Goal: Register for event/course

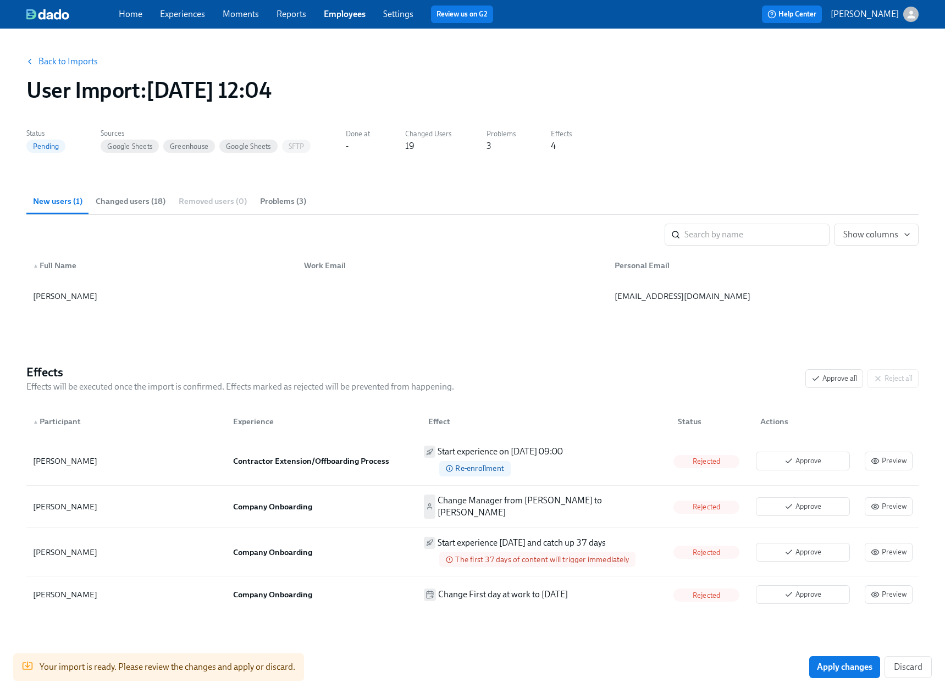
scroll to position [10, 0]
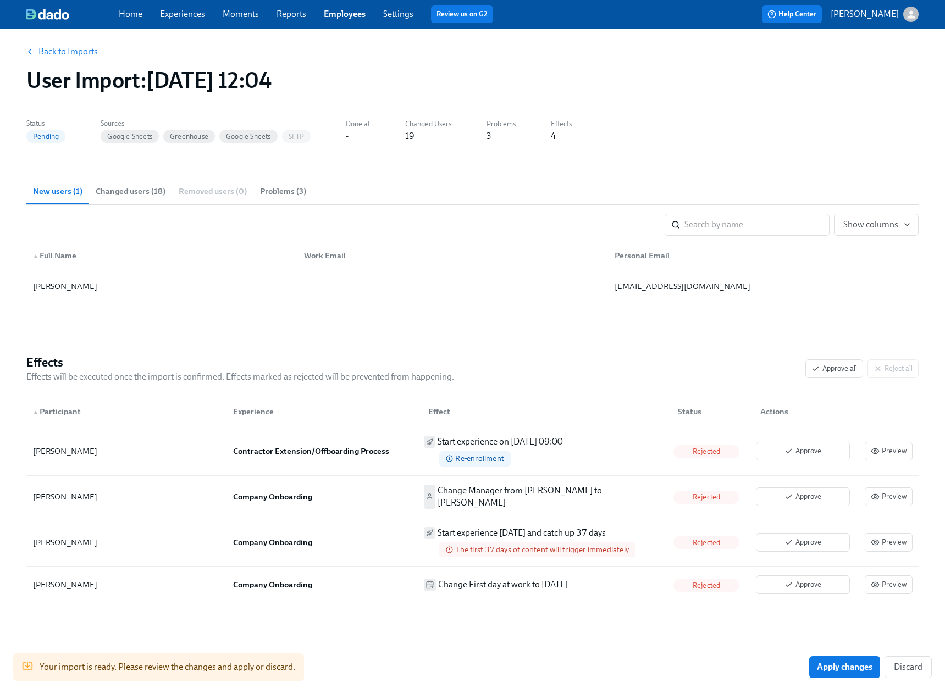
click at [55, 55] on link "Back to Imports" at bounding box center [67, 51] width 59 height 11
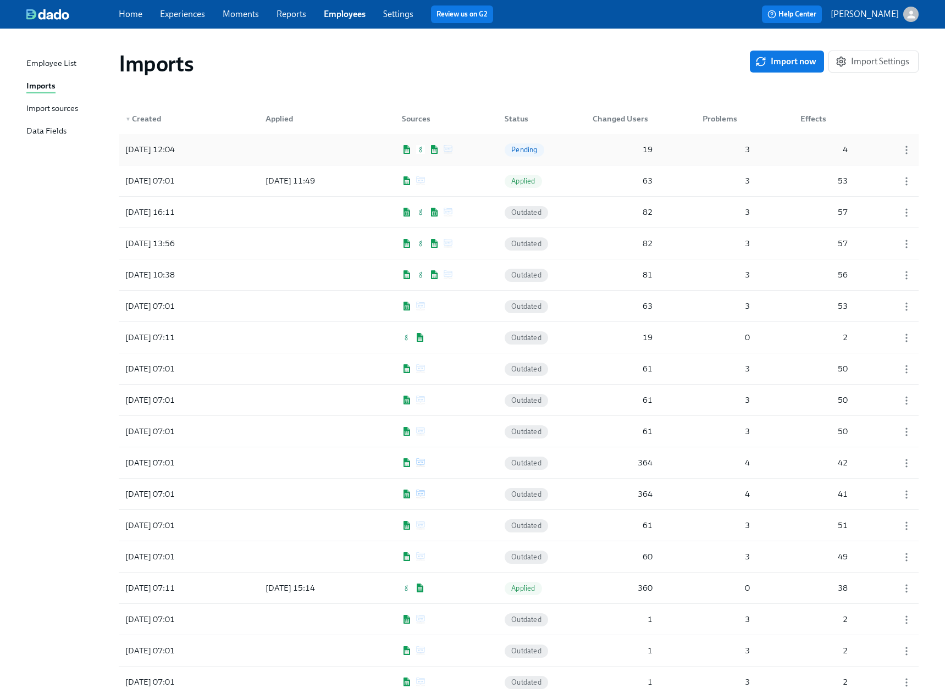
click at [299, 148] on div at bounding box center [306, 150] width 99 height 22
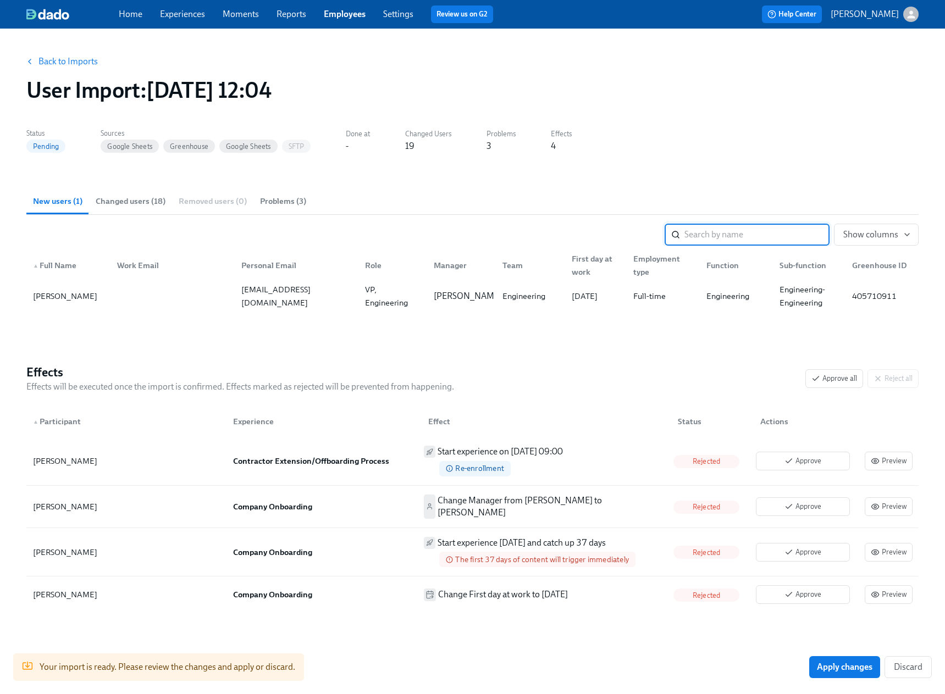
scroll to position [10, 0]
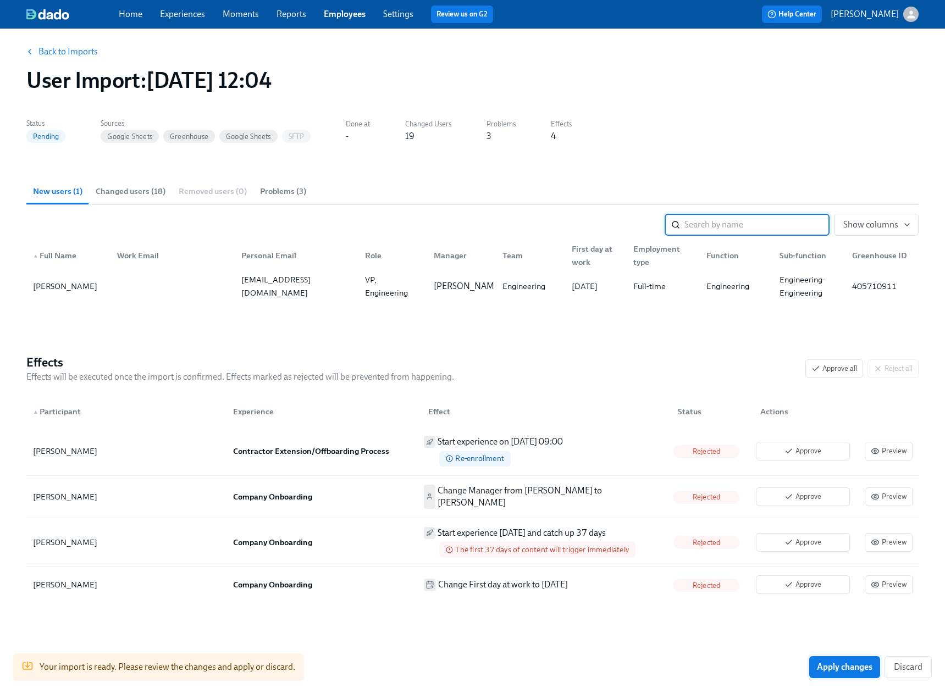
click at [855, 668] on span "Apply changes" at bounding box center [845, 667] width 56 height 11
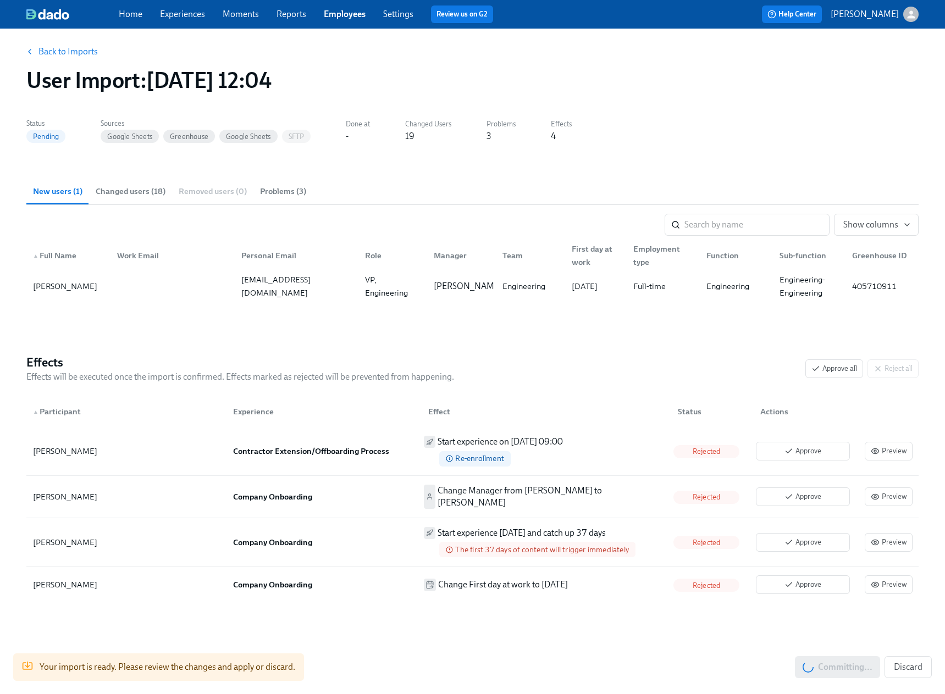
scroll to position [0, 0]
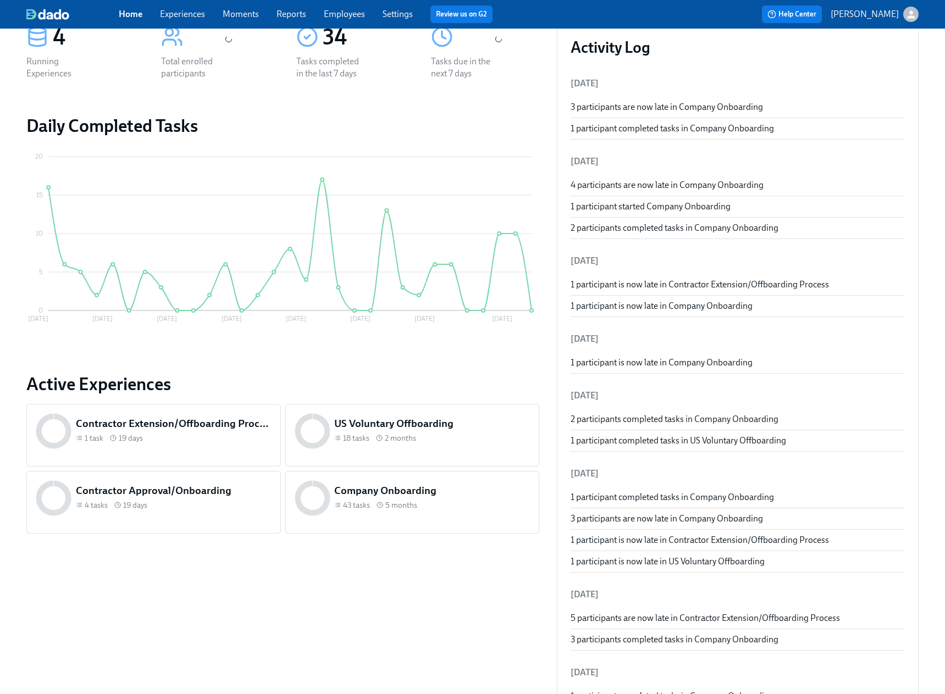
scroll to position [81, 0]
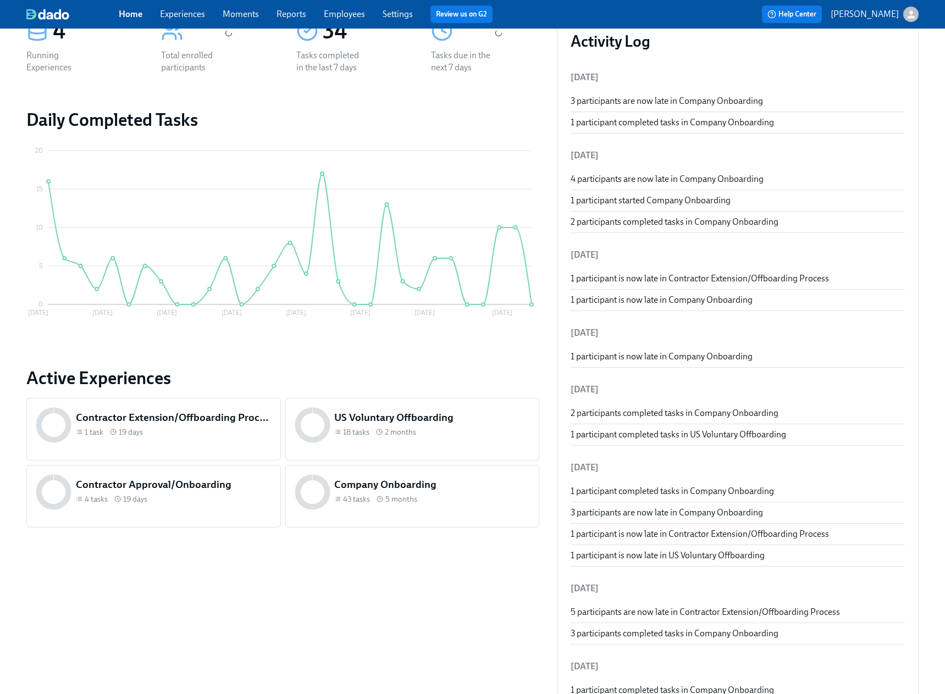
click at [431, 502] on div "43 tasks 5 months" at bounding box center [432, 499] width 196 height 10
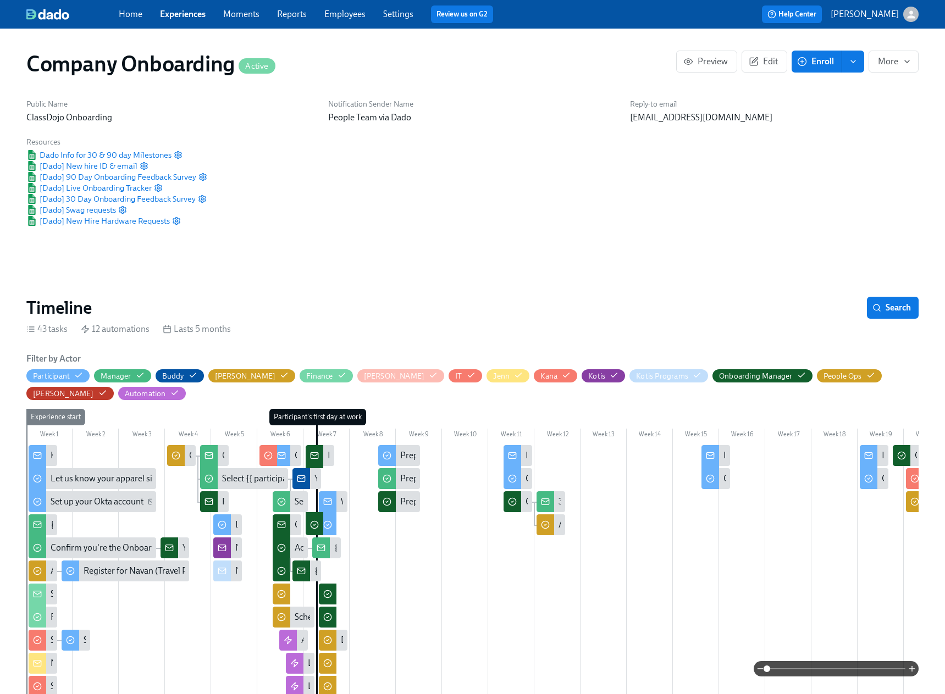
click at [813, 60] on span "Enroll" at bounding box center [816, 61] width 35 height 11
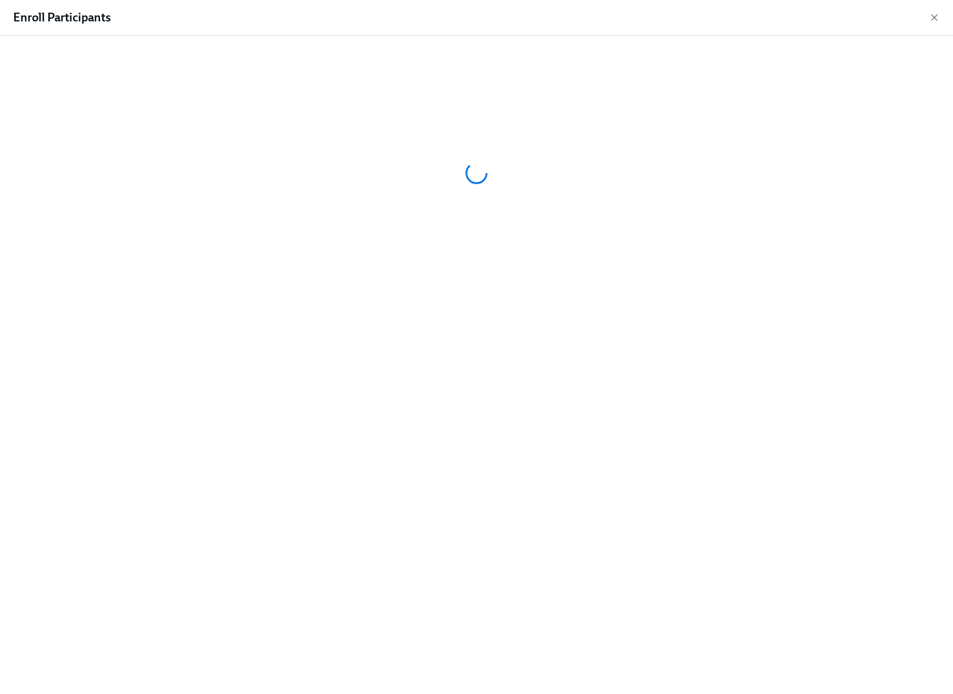
scroll to position [0, 22407]
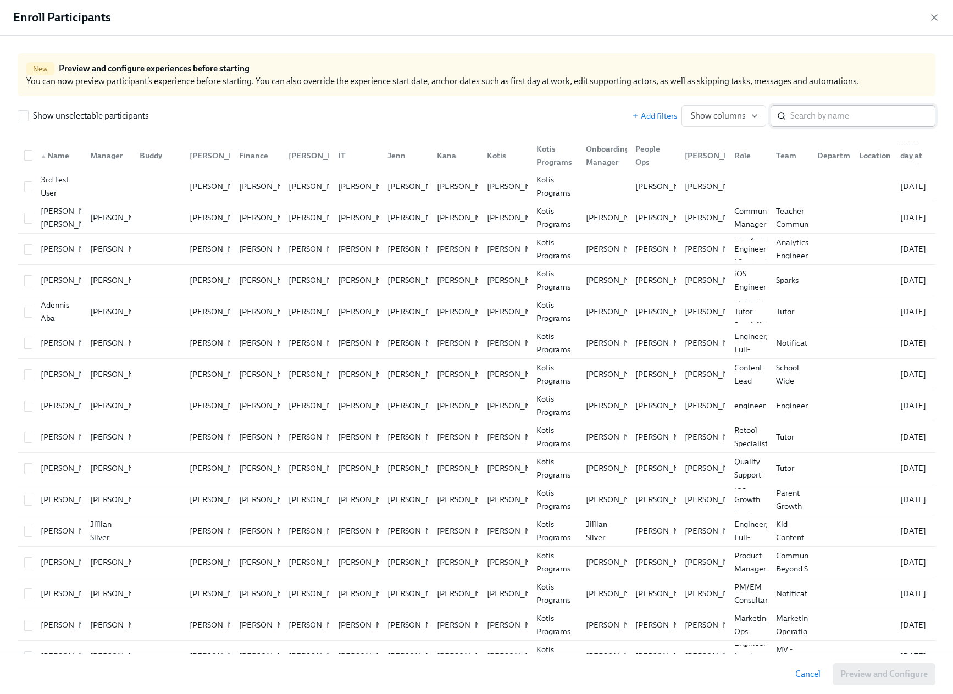
click at [821, 115] on input "search" at bounding box center [863, 116] width 145 height 22
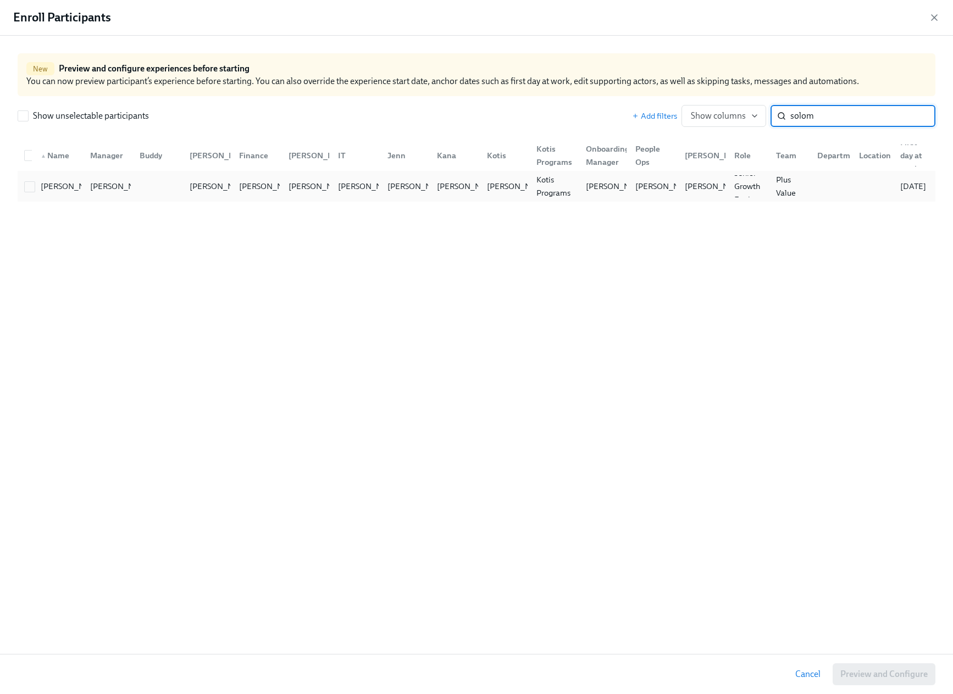
type input "solom"
click at [23, 191] on div at bounding box center [30, 186] width 20 height 12
checkbox input "true"
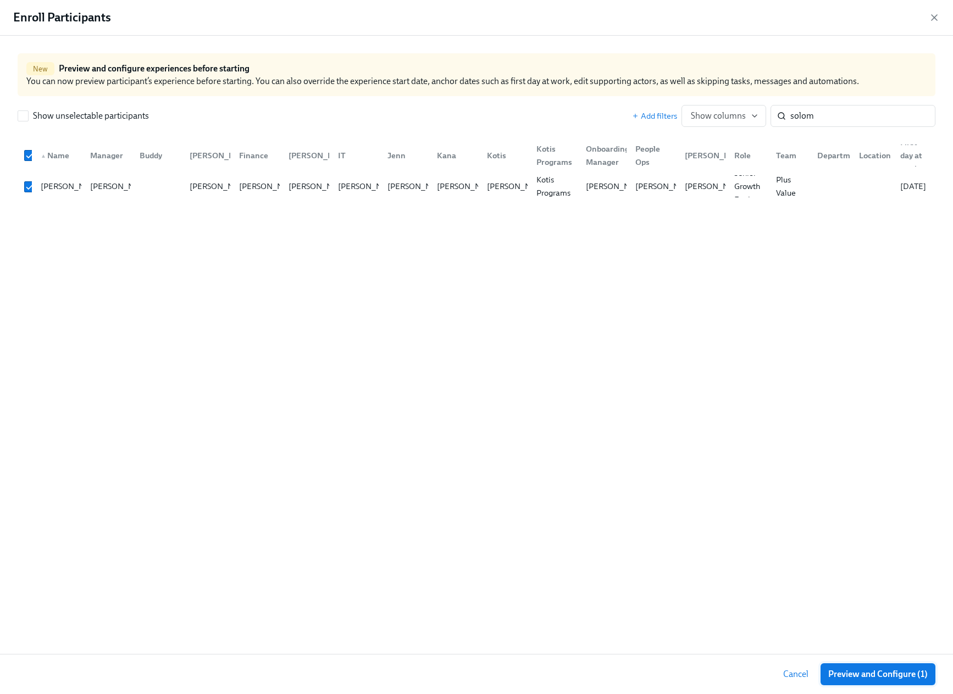
click at [849, 671] on span "Preview and Configure (1)" at bounding box center [879, 674] width 100 height 11
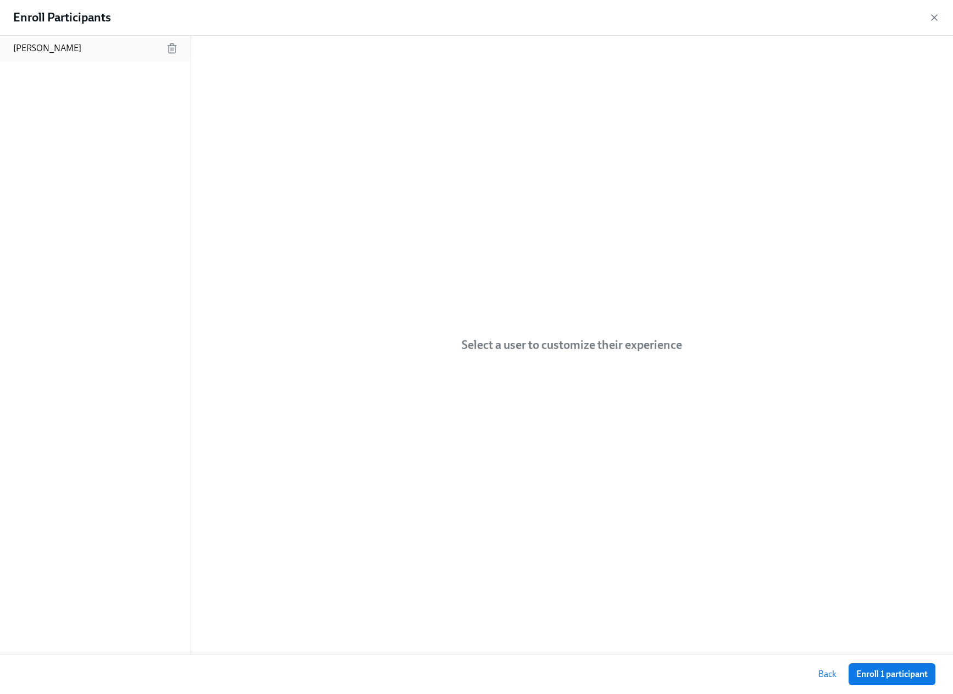
click at [40, 57] on div "Solomon Bisker" at bounding box center [95, 48] width 191 height 25
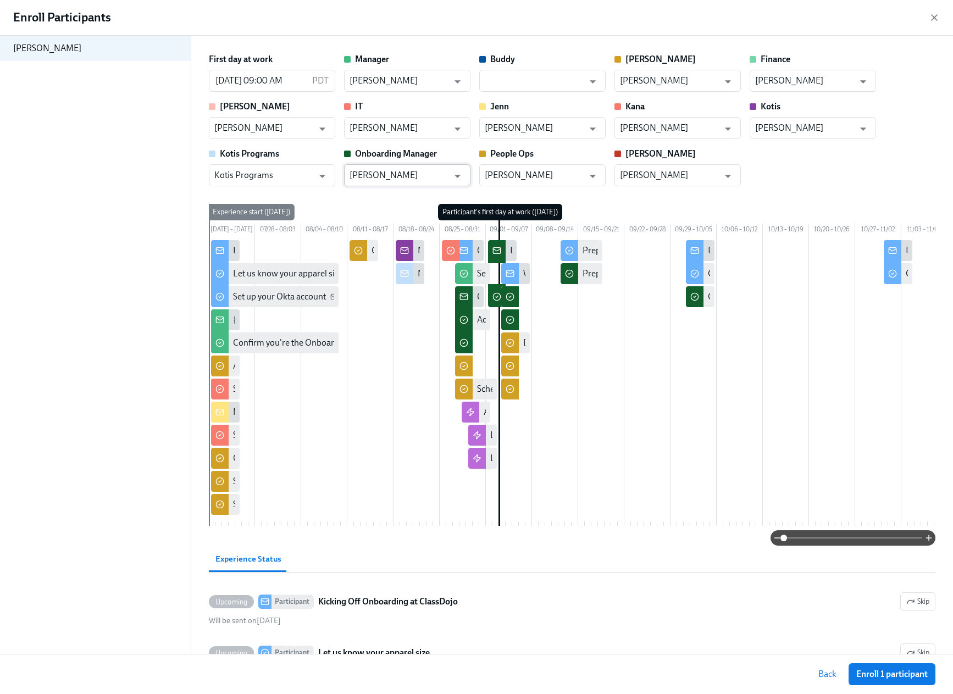
click at [412, 184] on input "Bernie Zang" at bounding box center [400, 175] width 100 height 22
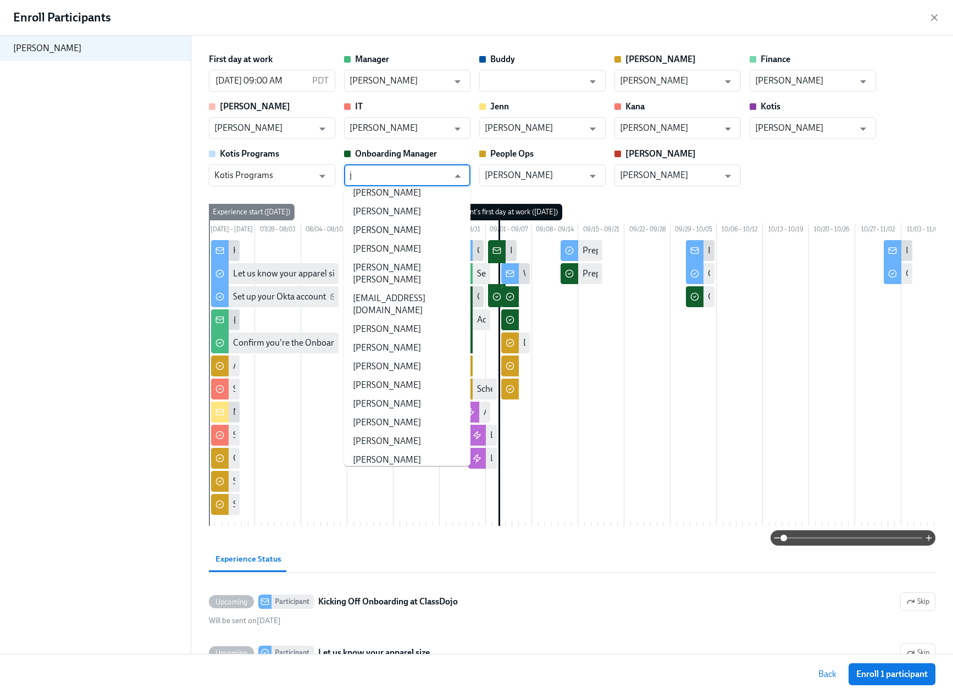
scroll to position [0, 0]
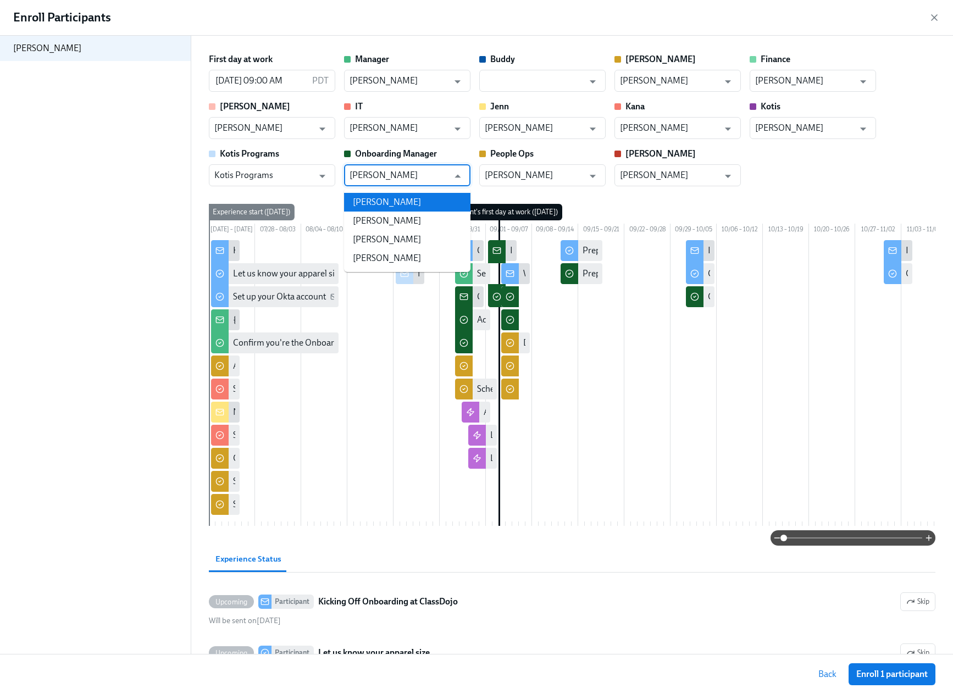
click at [408, 201] on li "Jesse Shawl" at bounding box center [407, 202] width 126 height 19
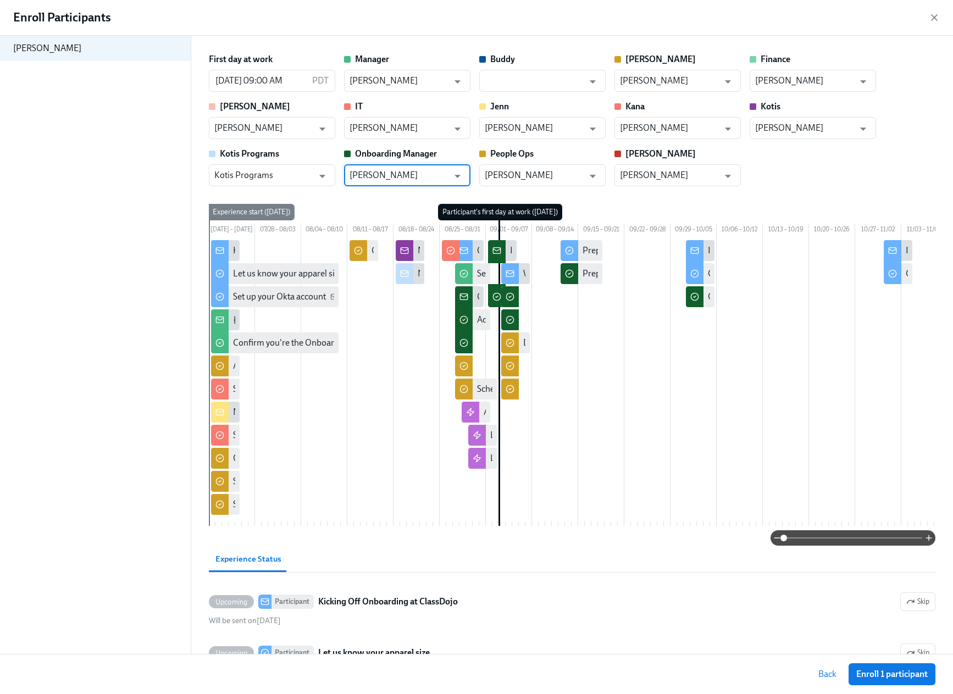
type input "Jesse Shawl"
click at [902, 676] on span "Enroll 1 participant" at bounding box center [892, 674] width 71 height 11
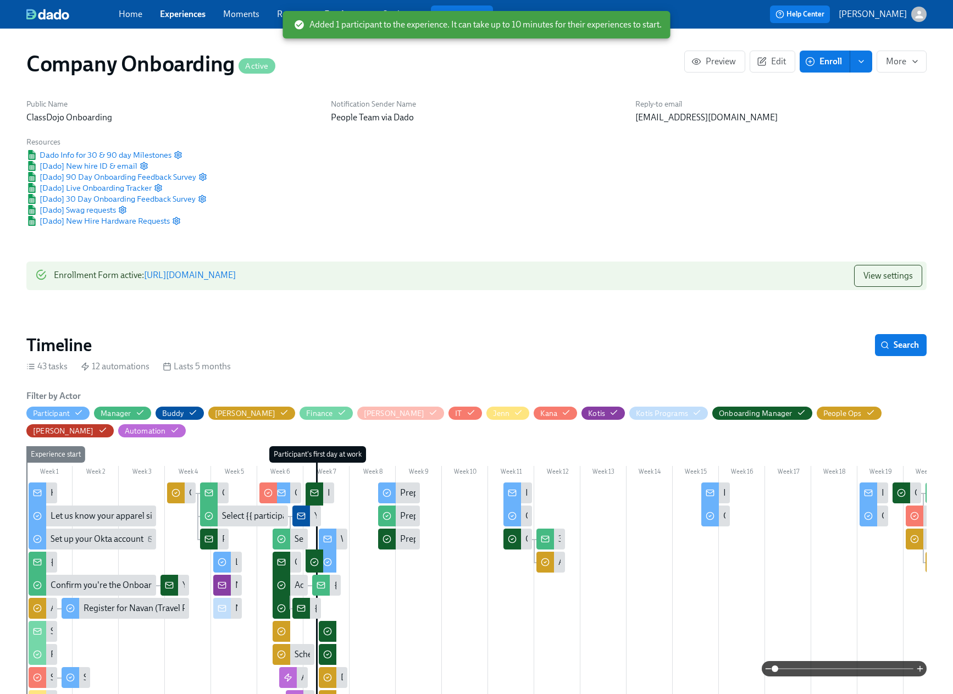
scroll to position [0, 31239]
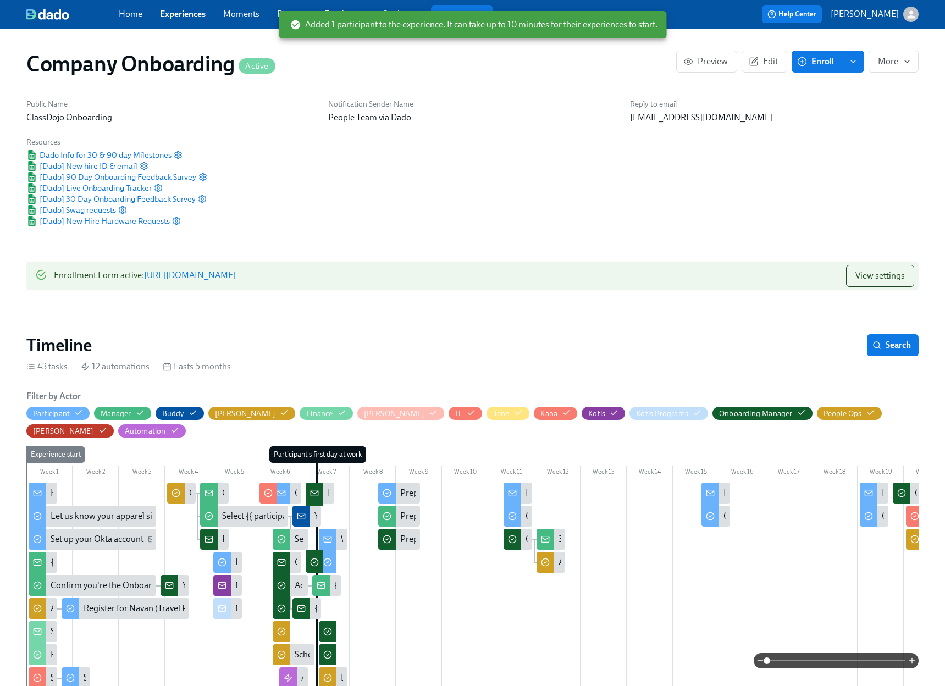
click at [815, 64] on span "Enroll" at bounding box center [816, 61] width 35 height 11
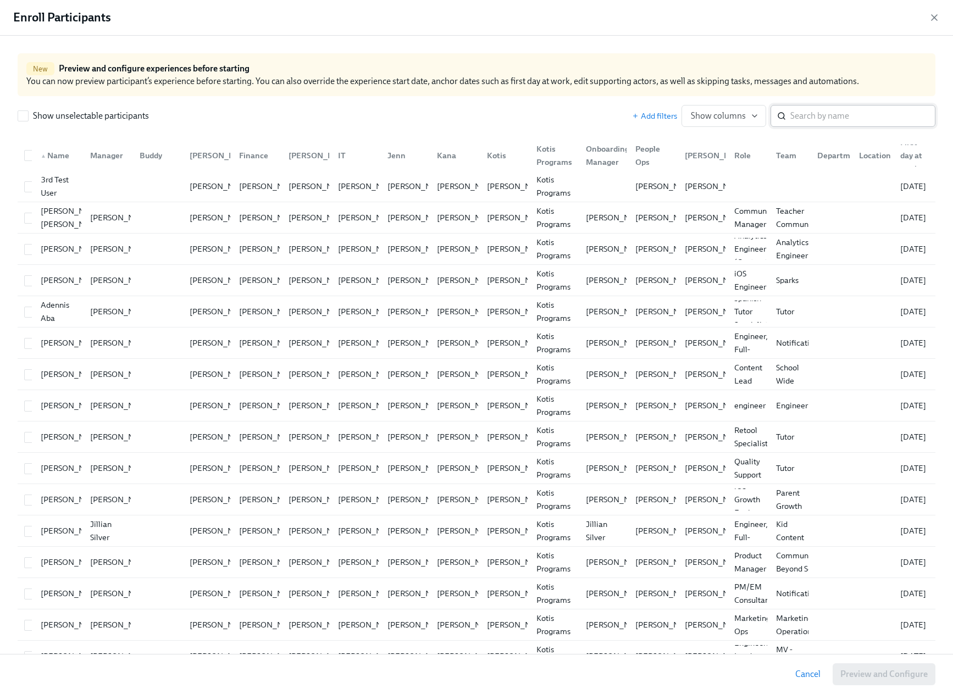
click at [843, 113] on input "search" at bounding box center [863, 116] width 145 height 22
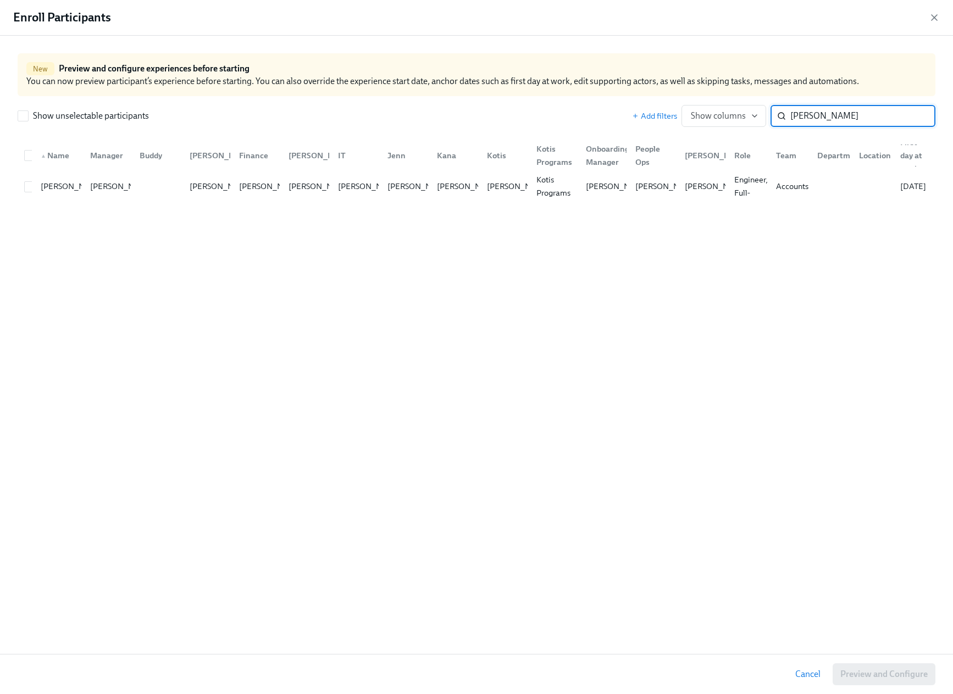
type input "jeff mar"
